Goal: Use online tool/utility: Use online tool/utility

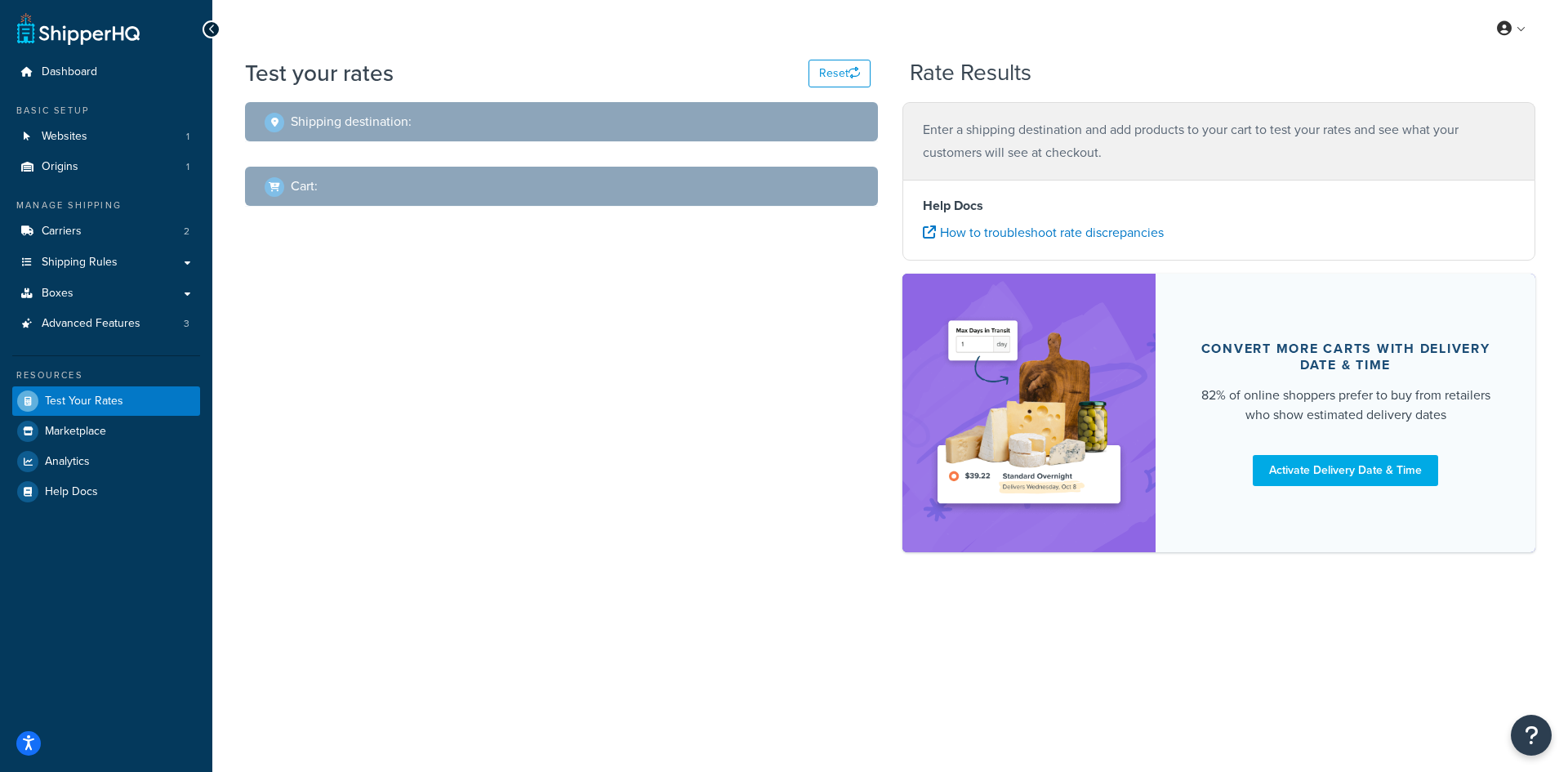
select select "[GEOGRAPHIC_DATA]"
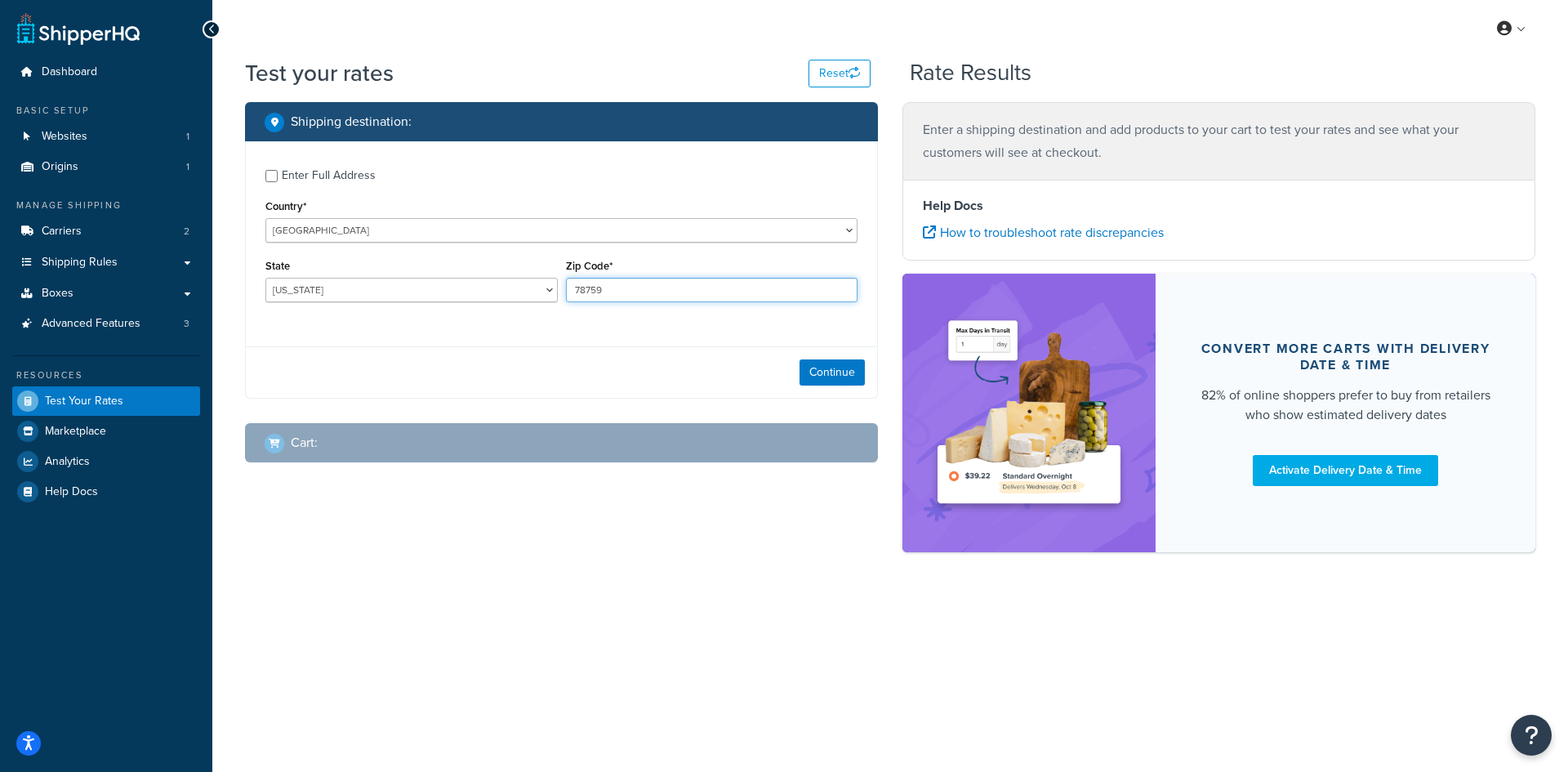
click at [646, 289] on input "78759" at bounding box center [711, 290] width 292 height 25
click at [645, 289] on input "78759" at bounding box center [711, 290] width 292 height 25
type input "66209"
click at [450, 299] on select "[US_STATE] [US_STATE] [US_STATE] [US_STATE] [US_STATE] Armed Forces Americas Ar…" at bounding box center [411, 290] width 292 height 25
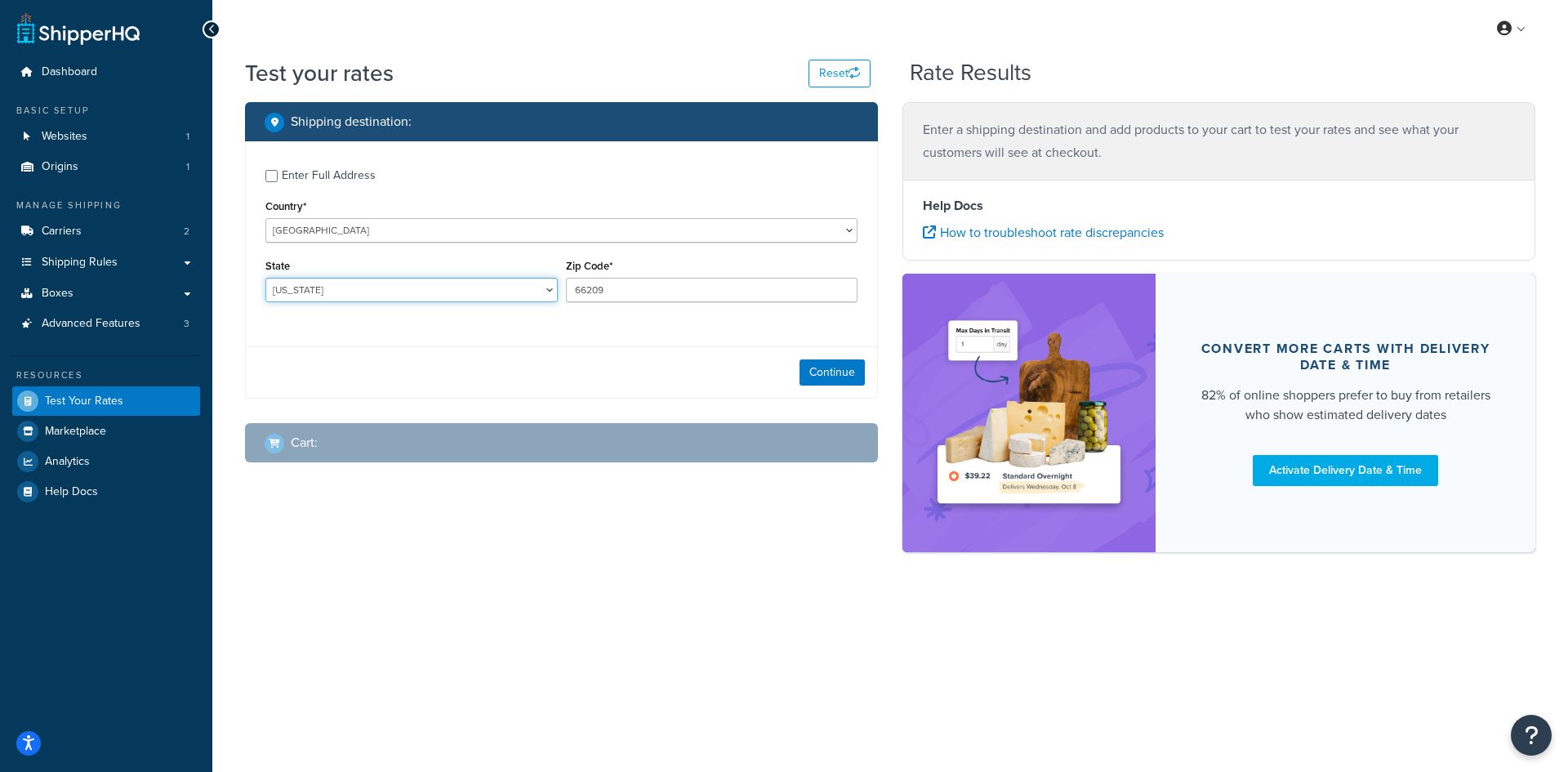
select select "KS"
click at [265, 278] on select "[US_STATE] [US_STATE] [US_STATE] [US_STATE] [US_STATE] Armed Forces Americas Ar…" at bounding box center [411, 290] width 292 height 25
click at [810, 372] on button "Continue" at bounding box center [832, 372] width 66 height 26
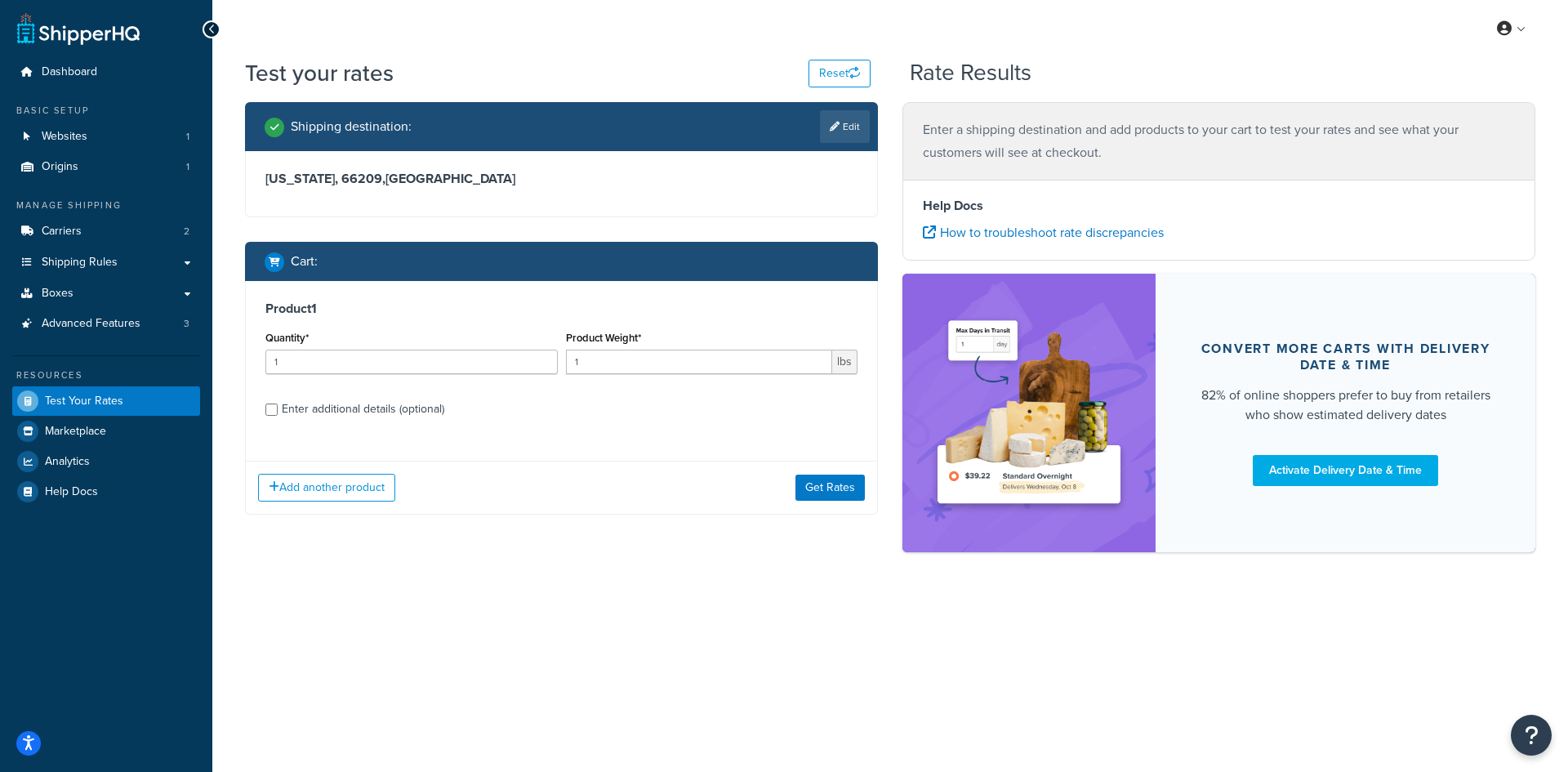
click at [337, 377] on div "Quantity* 1" at bounding box center [412, 357] width 300 height 60
click at [333, 362] on input "1" at bounding box center [411, 362] width 292 height 25
type input "100"
click at [613, 366] on input "1" at bounding box center [699, 362] width 267 height 25
type input ".55"
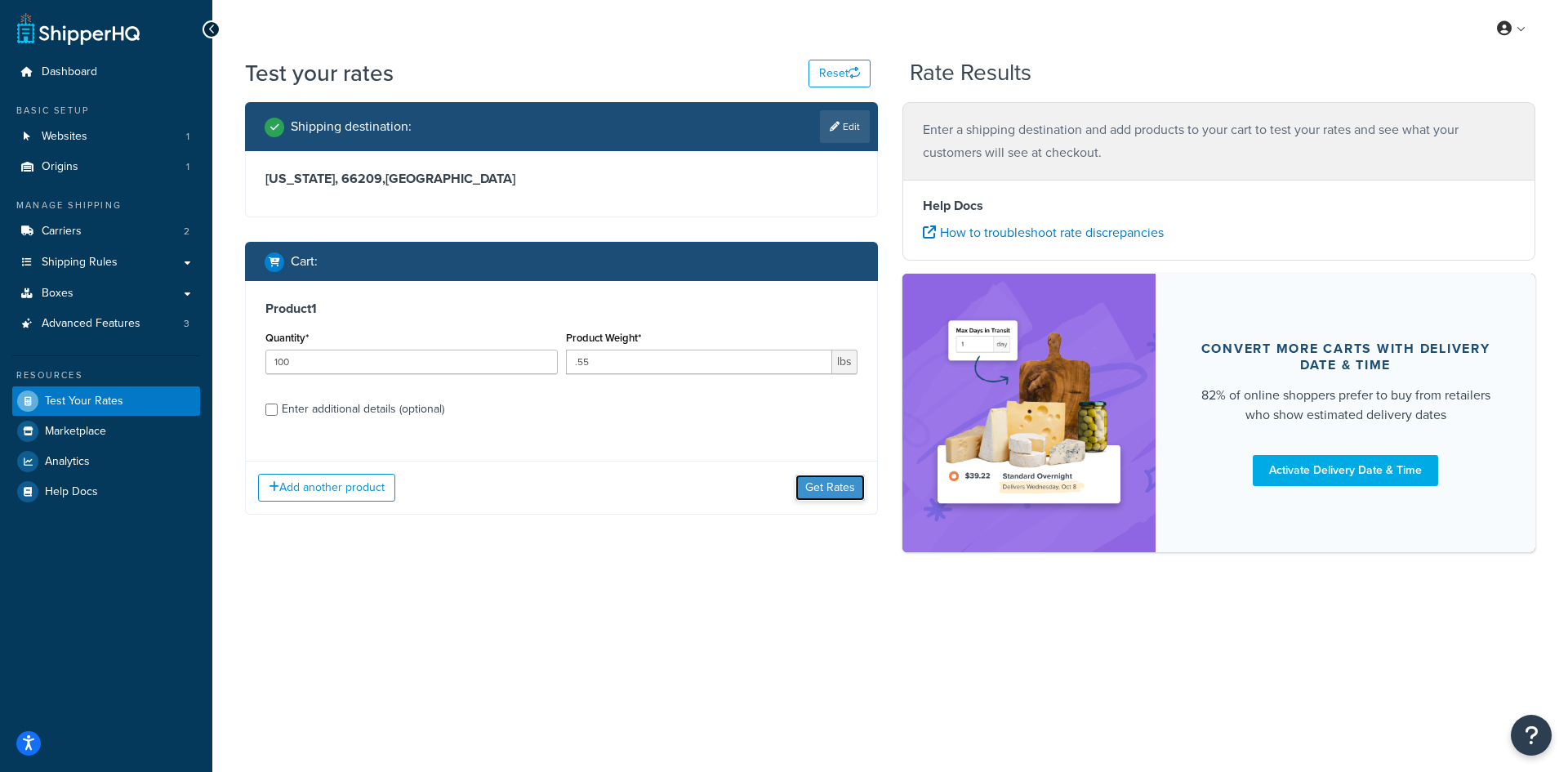
click at [828, 477] on button "Get Rates" at bounding box center [830, 487] width 69 height 26
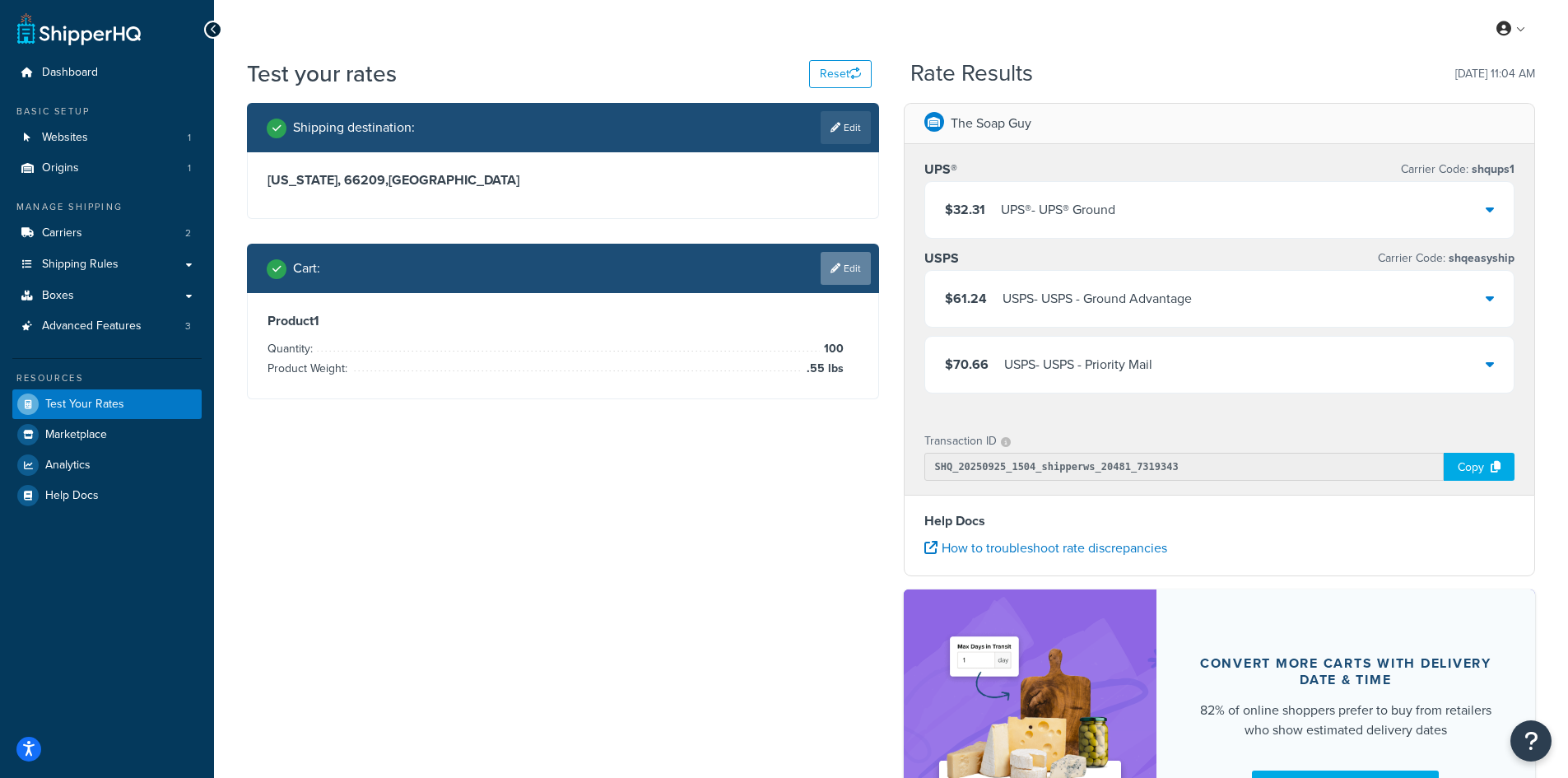
click at [831, 274] on link "Edit" at bounding box center [845, 268] width 50 height 33
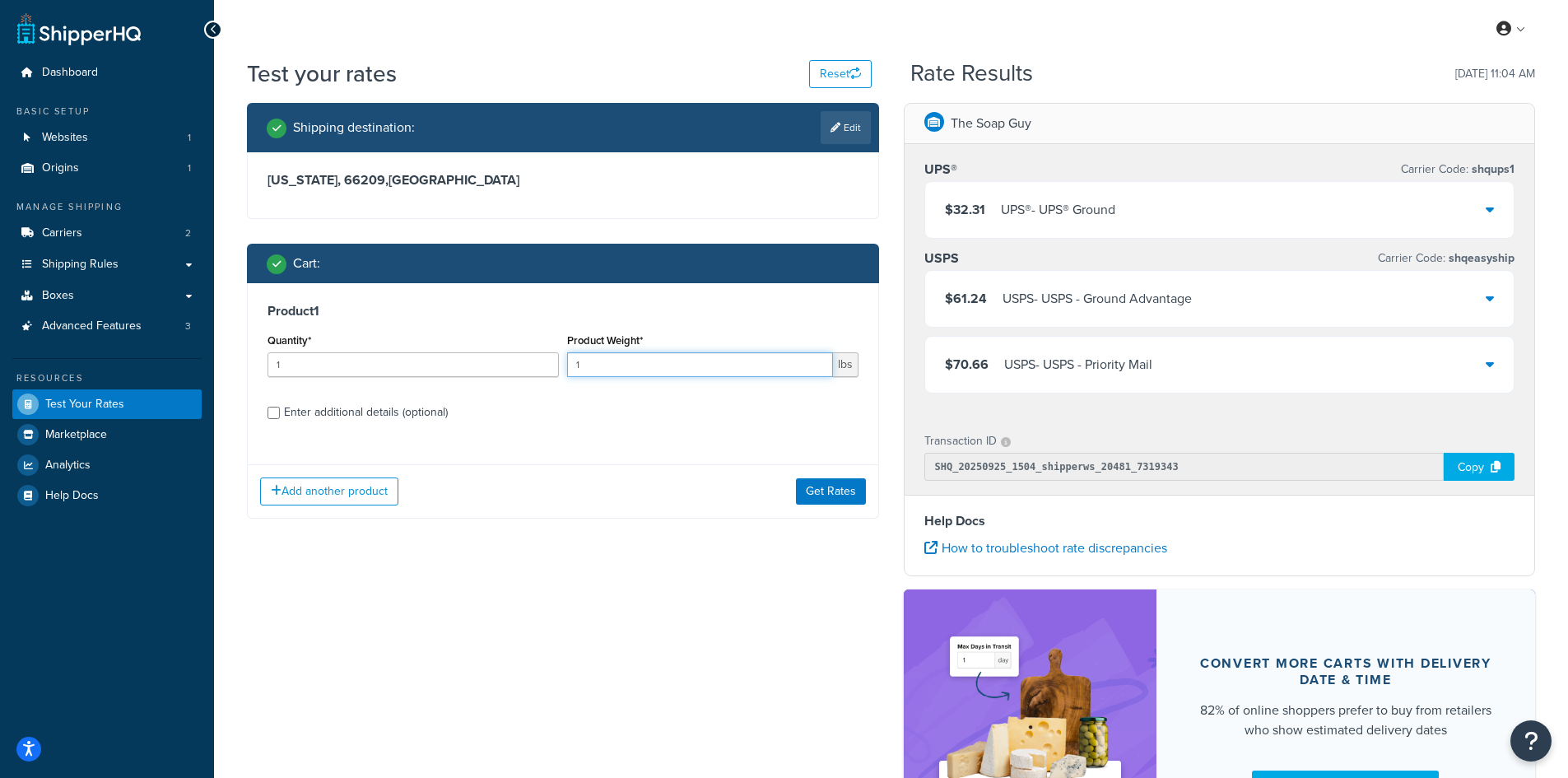
click at [632, 376] on input "1" at bounding box center [700, 365] width 265 height 25
type input ".5"
click at [357, 358] on input "1" at bounding box center [413, 365] width 291 height 25
type input "100"
click at [831, 496] on button "Get Rates" at bounding box center [830, 491] width 70 height 26
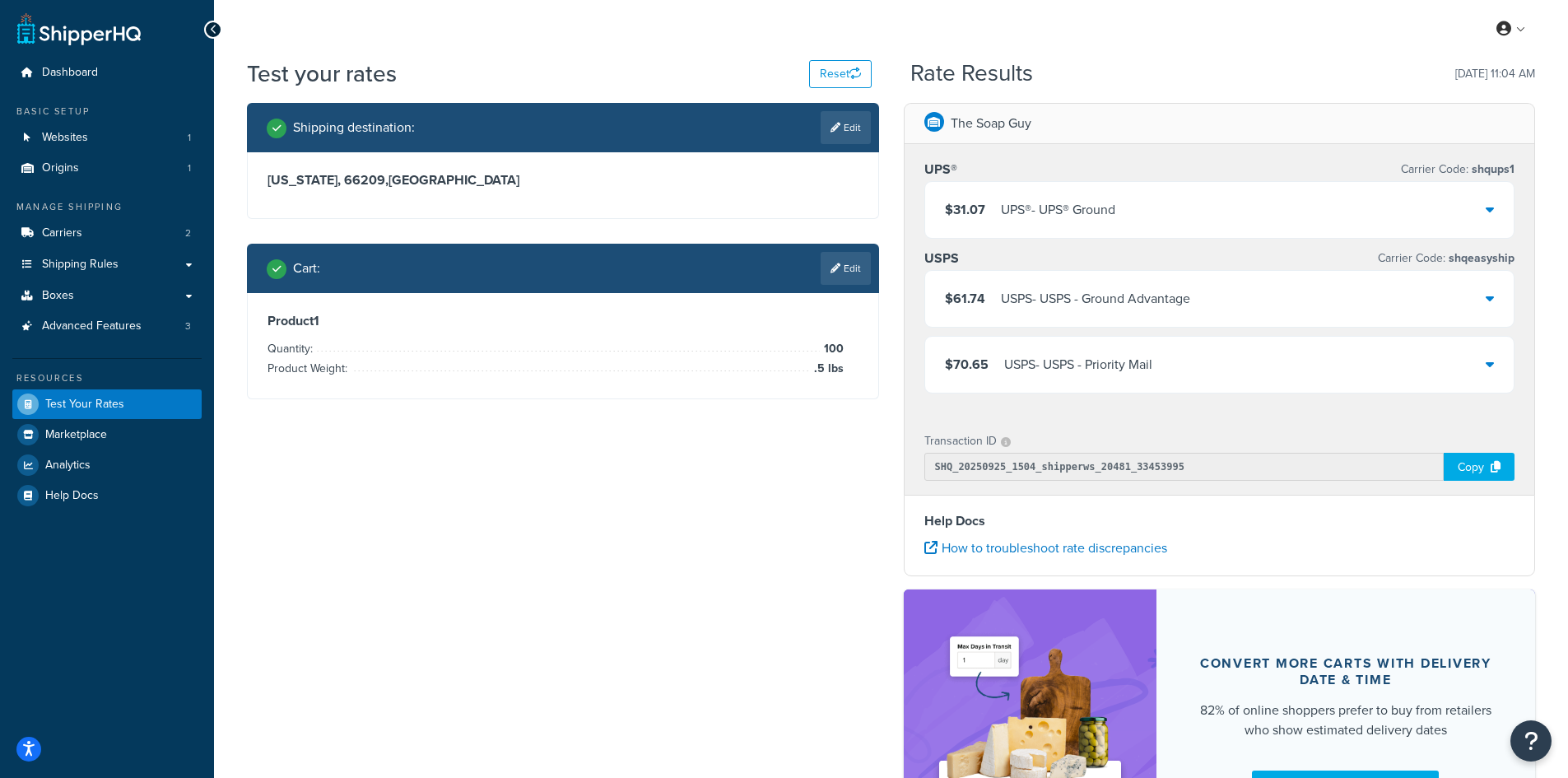
click at [874, 266] on div "Cart : Edit" at bounding box center [564, 268] width 633 height 50
click at [832, 263] on icon at bounding box center [836, 268] width 10 height 10
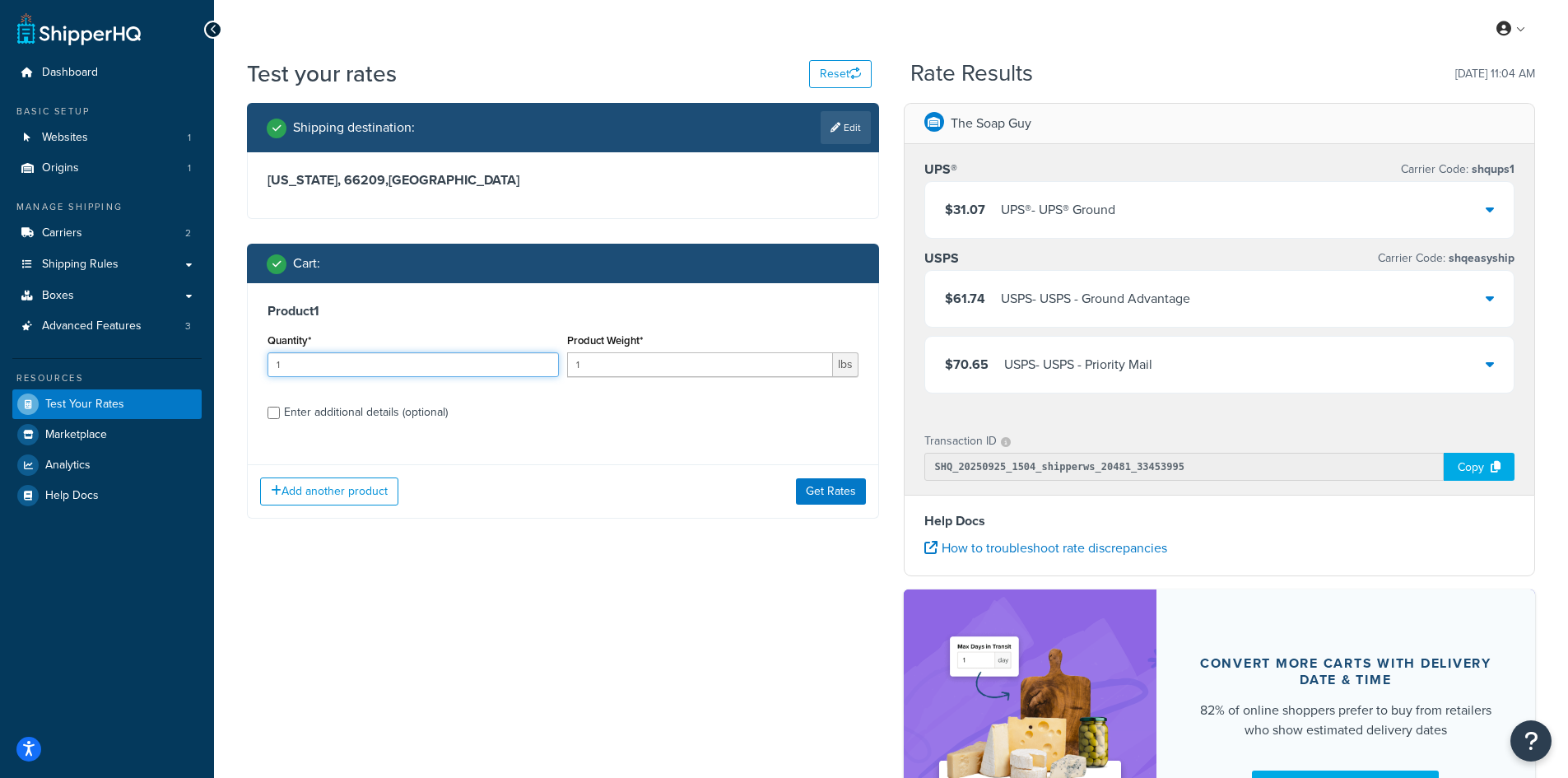
click at [353, 369] on input "1" at bounding box center [413, 365] width 291 height 25
type input "100"
click at [613, 364] on input "1" at bounding box center [700, 365] width 265 height 25
type input "0.48"
click at [801, 483] on button "Get Rates" at bounding box center [830, 491] width 70 height 26
